Goal: Transaction & Acquisition: Purchase product/service

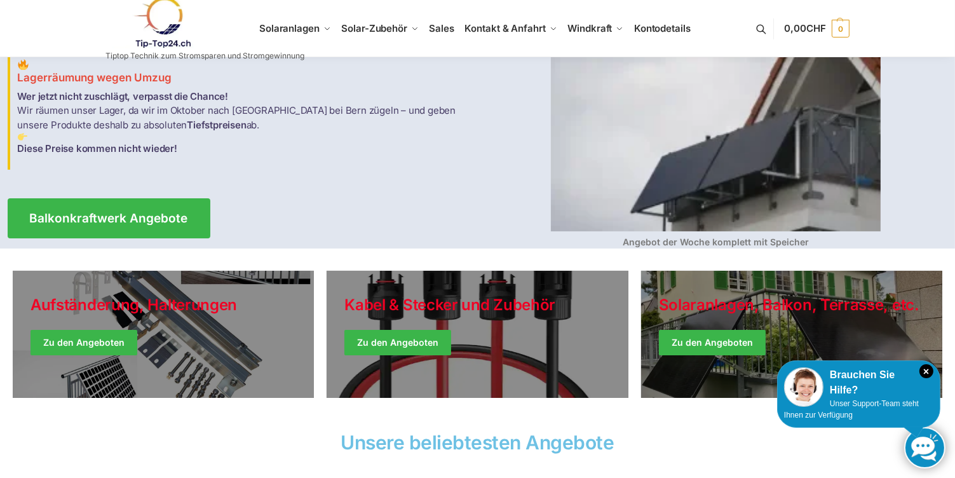
scroll to position [127, 0]
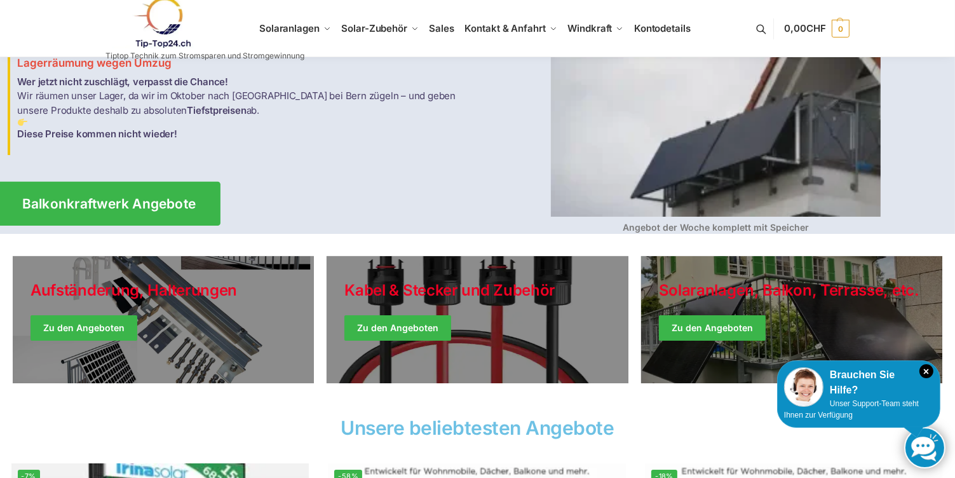
click at [152, 200] on span "Balkonkraftwerk Angebote" at bounding box center [109, 203] width 174 height 13
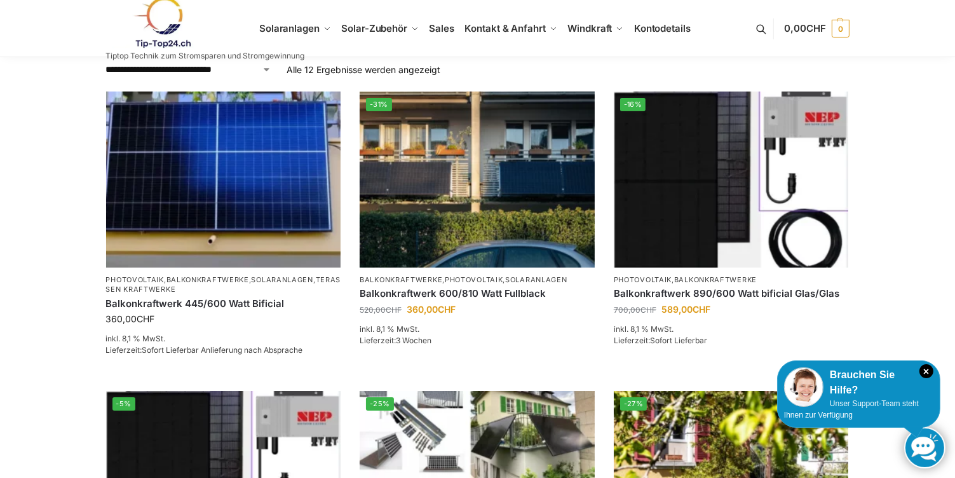
scroll to position [191, 0]
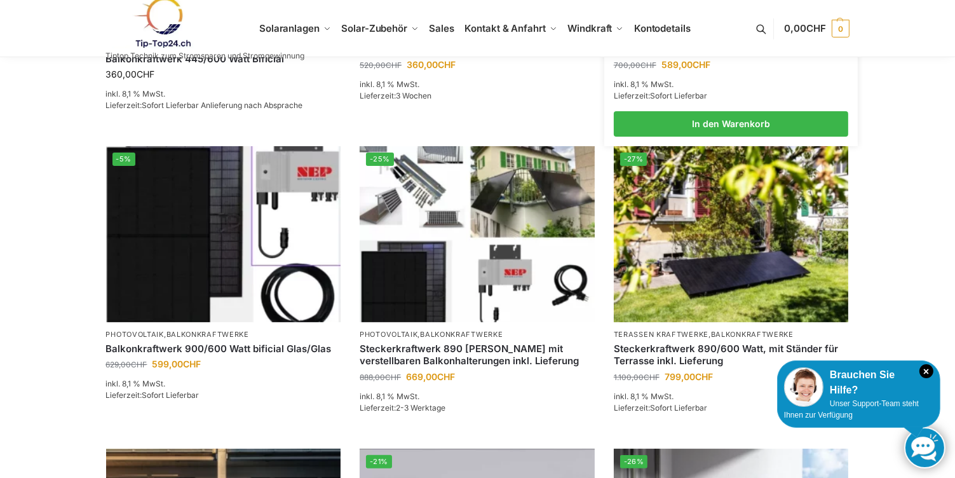
scroll to position [508, 0]
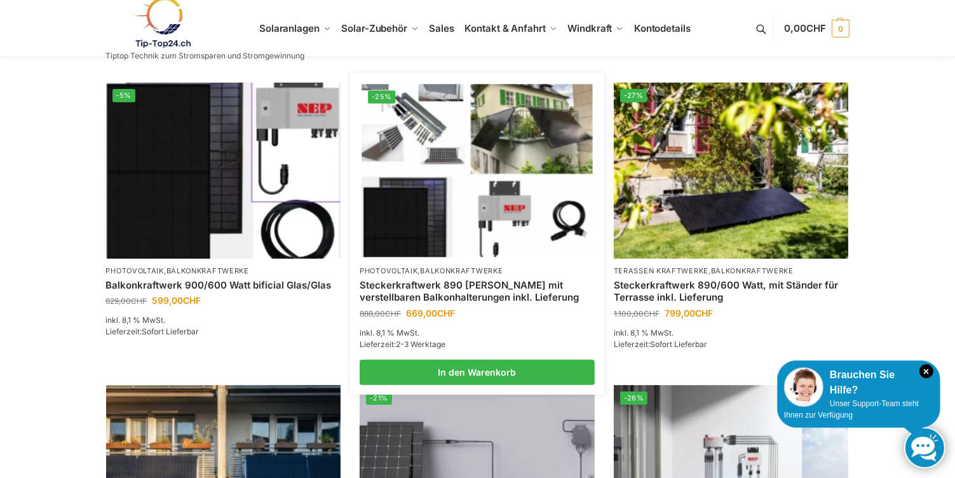
click at [549, 257] on li "-25% Photovoltaik , Balkonkraftwerke Steckerkraftwerk 890 Watt mit verstellbare…" at bounding box center [477, 234] width 254 height 302
click at [406, 252] on img at bounding box center [476, 170] width 231 height 173
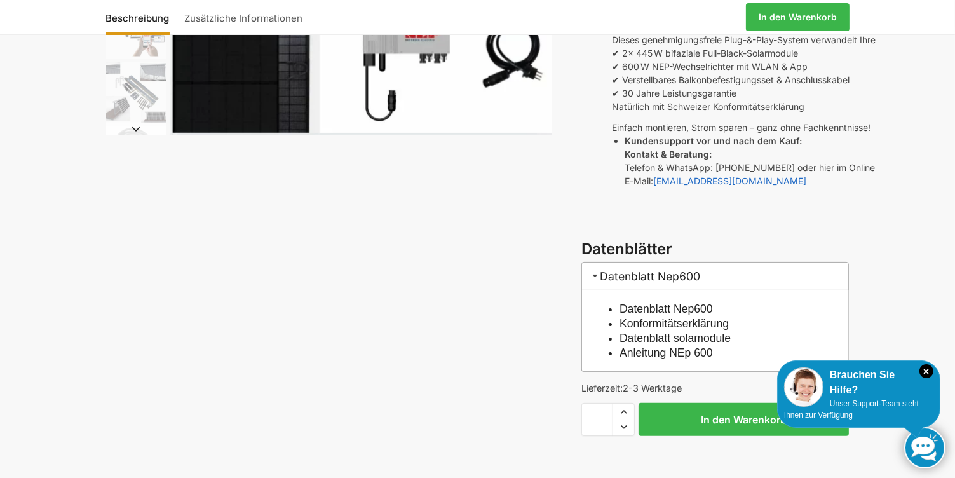
scroll to position [254, 0]
